Goal: Task Accomplishment & Management: Complete application form

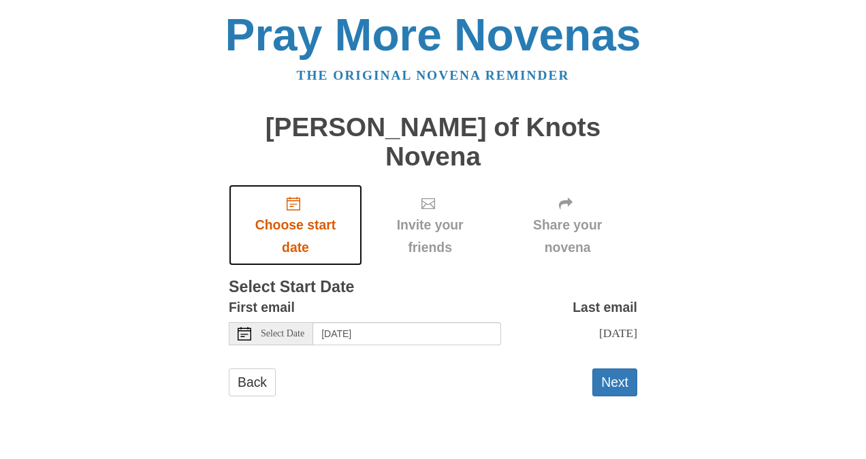
click at [294, 214] on span "Choose start date" at bounding box center [295, 236] width 106 height 45
click at [249, 327] on icon at bounding box center [245, 334] width 14 height 14
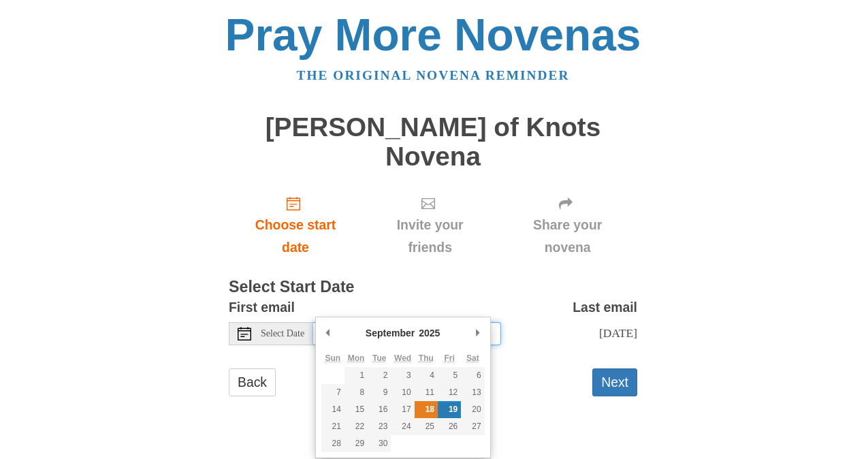
type input "[DATE]"
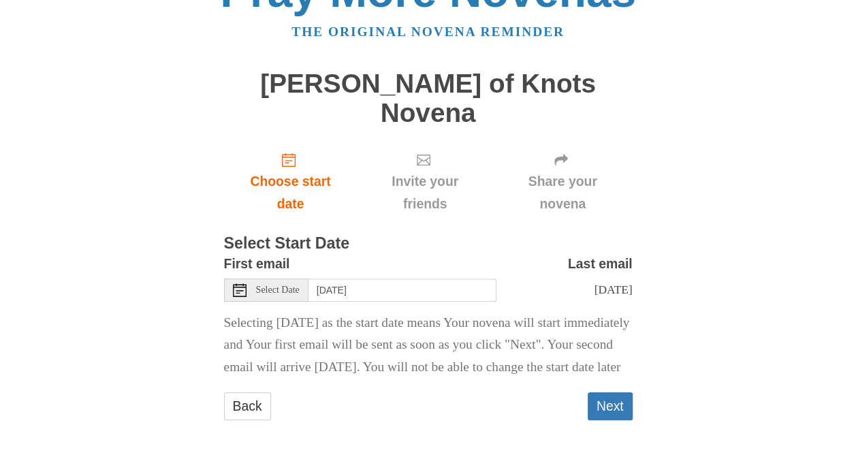
scroll to position [45, 0]
click at [601, 412] on button "Next" at bounding box center [610, 406] width 45 height 28
